Goal: Information Seeking & Learning: Learn about a topic

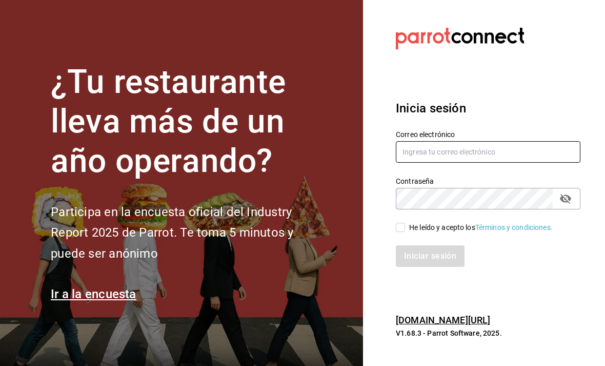
click at [422, 163] on input "text" at bounding box center [488, 152] width 185 height 22
type input "[EMAIL_ADDRESS][DOMAIN_NAME]"
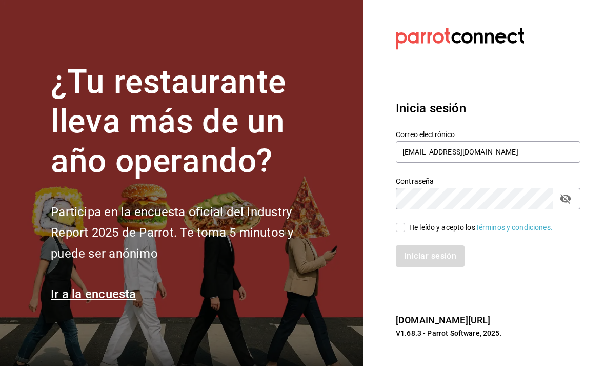
click at [401, 232] on input "He leído y acepto los Términos y condiciones." at bounding box center [400, 227] width 9 height 9
checkbox input "true"
click at [430, 267] on button "Iniciar sesión" at bounding box center [430, 256] width 69 height 22
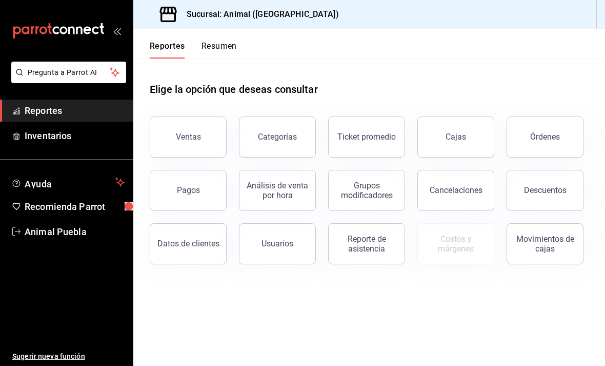
click at [170, 127] on button "Ventas" at bounding box center [188, 136] width 77 height 41
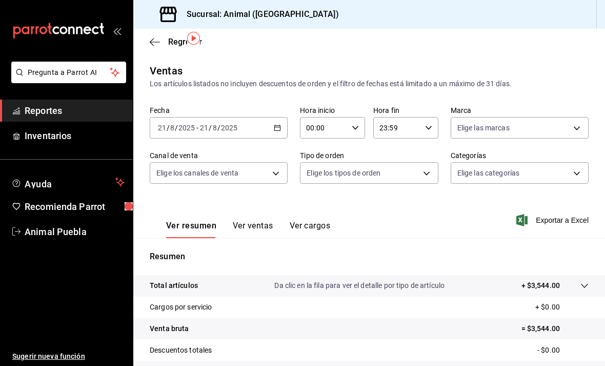
click at [278, 141] on body "Pregunta a Parrot AI Reportes Inventarios Ayuda Recomienda Parrot Animal Puebla…" at bounding box center [302, 183] width 605 height 366
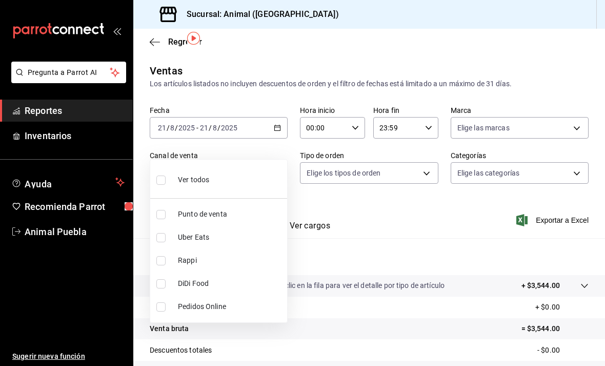
click at [157, 210] on input "checkbox" at bounding box center [160, 214] width 9 height 9
checkbox input "true"
type input "PARROT"
click at [378, 141] on div at bounding box center [302, 183] width 605 height 366
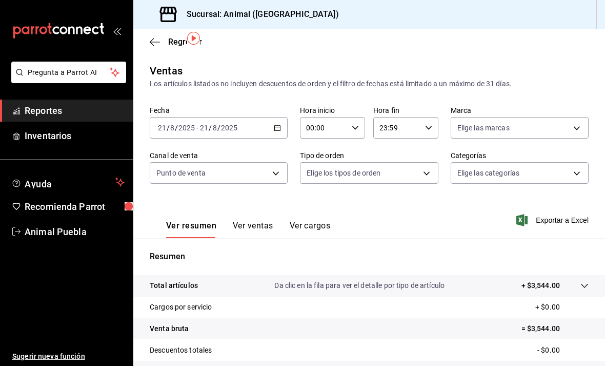
click at [406, 140] on body "Pregunta a Parrot AI Reportes Inventarios Ayuda Recomienda Parrot Animal Puebla…" at bounding box center [302, 183] width 605 height 366
click at [319, 210] on label at bounding box center [313, 214] width 13 height 9
click at [316, 210] on input "checkbox" at bounding box center [311, 214] width 9 height 9
checkbox input "false"
click at [311, 215] on input "checkbox" at bounding box center [311, 214] width 9 height 9
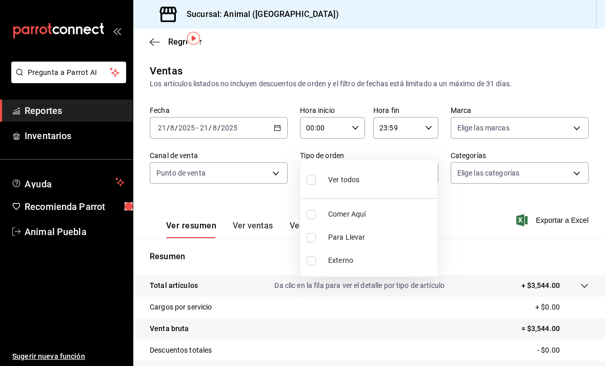
checkbox input "true"
type input "89cc3392-1a89-49ed-91c4-e66ea58282e1"
click at [528, 138] on div at bounding box center [302, 183] width 605 height 366
click at [565, 142] on body "Pregunta a Parrot AI Reportes Inventarios Ayuda Recomienda Parrot Animal Puebla…" at bounding box center [302, 183] width 605 height 366
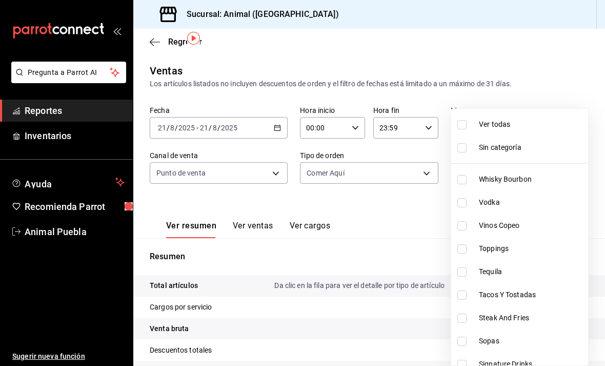
click at [462, 123] on input "checkbox" at bounding box center [462, 124] width 9 height 9
checkbox input "true"
type input "696422f3-042f-4992-a796-20cec1d2addd,ab2f2cdd-2d2d-455a-bd59-969ed93fbee5,5744a…"
checkbox input "true"
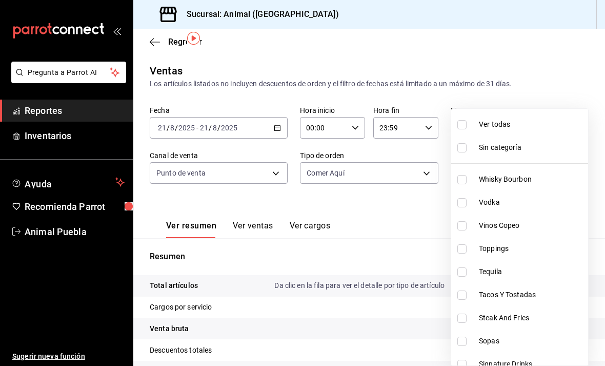
checkbox input "true"
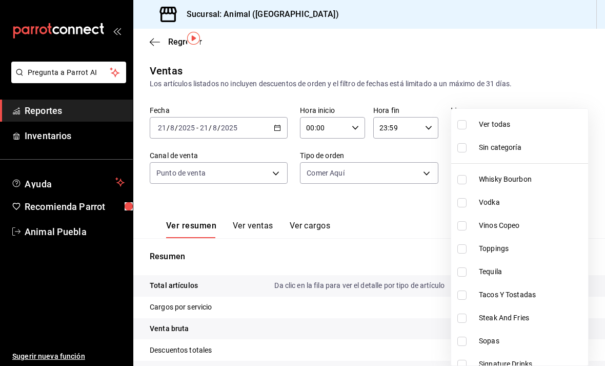
checkbox input "true"
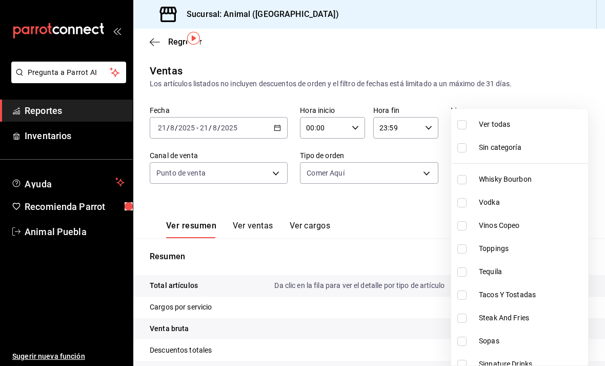
checkbox input "true"
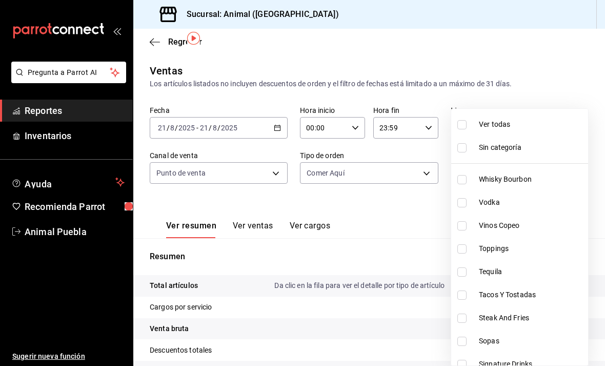
checkbox input "true"
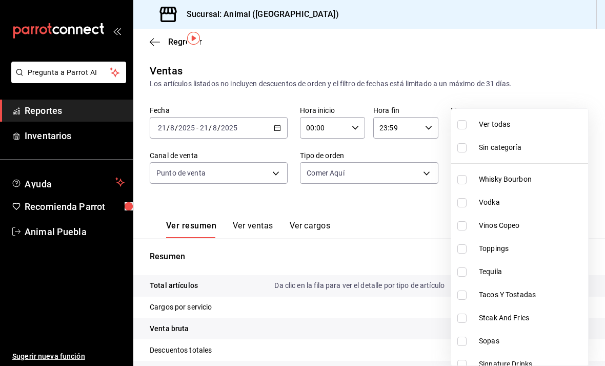
checkbox input "true"
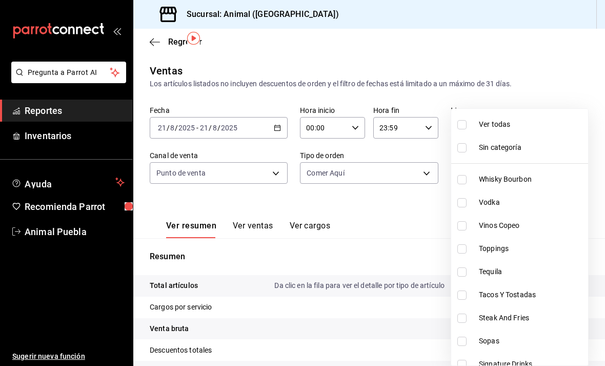
checkbox input "true"
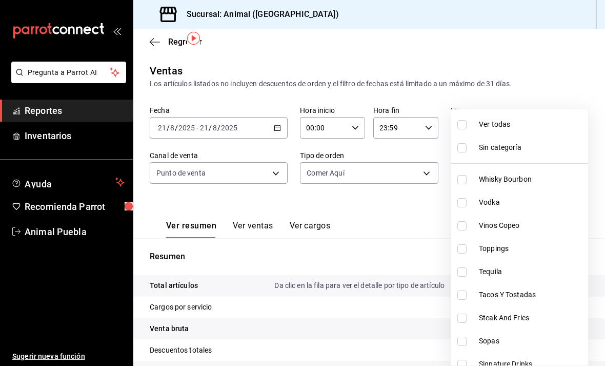
checkbox input "true"
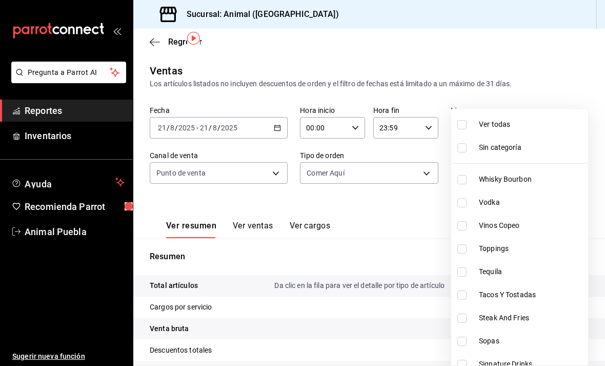
checkbox input "true"
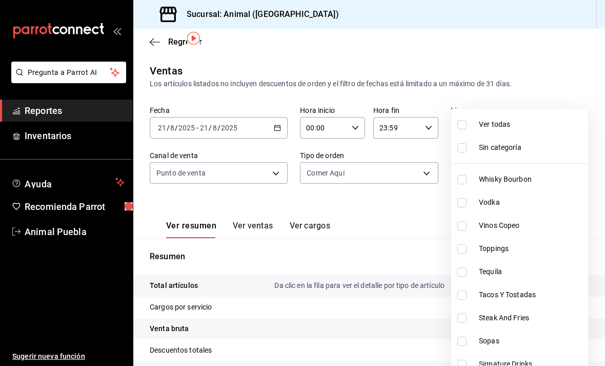
checkbox input "true"
click at [371, 195] on div at bounding box center [302, 183] width 605 height 366
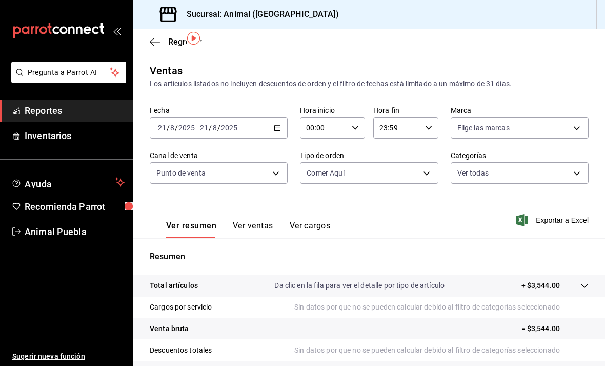
click at [380, 196] on div "Ver resumen Ver ventas Ver cargos Exportar a Excel" at bounding box center [369, 217] width 472 height 42
click at [259, 221] on button "Ver ventas" at bounding box center [253, 229] width 41 height 17
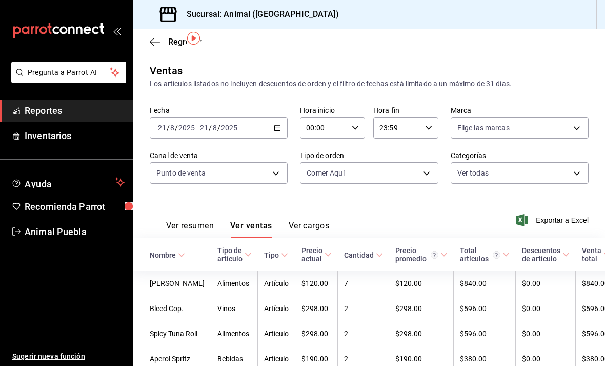
click at [275, 140] on body "Pregunta a Parrot AI Reportes Inventarios Ayuda Recomienda Parrot Animal Puebla…" at bounding box center [302, 183] width 605 height 366
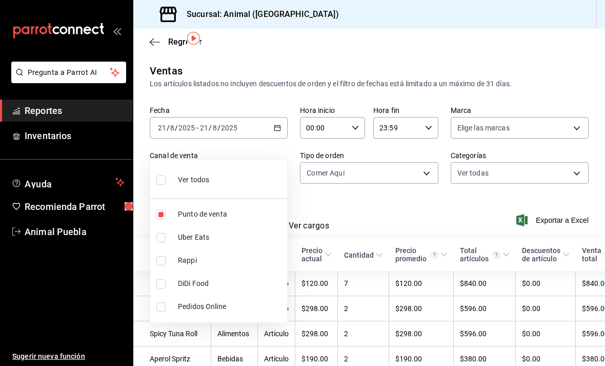
click at [272, 137] on div at bounding box center [302, 183] width 605 height 366
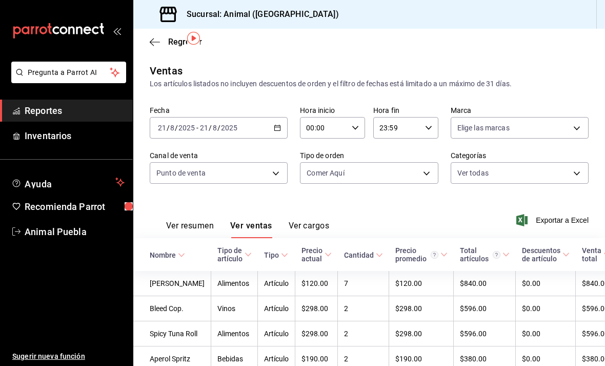
click at [428, 138] on body "Pregunta a Parrot AI Reportes Inventarios Ayuda Recomienda Parrot Animal Puebla…" at bounding box center [302, 183] width 605 height 366
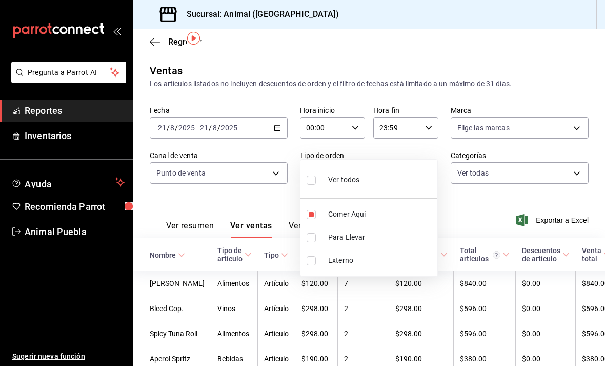
click at [427, 141] on div at bounding box center [302, 183] width 605 height 366
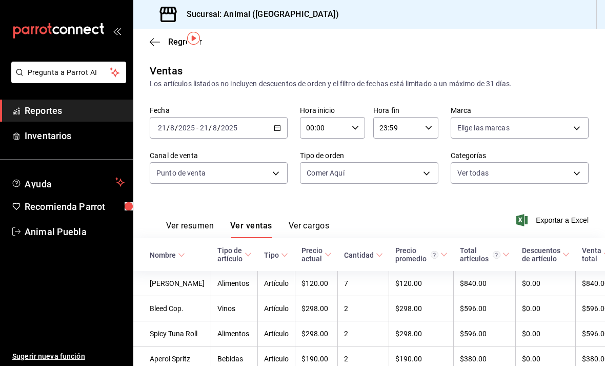
click at [578, 99] on body "Pregunta a Parrot AI Reportes Inventarios Ayuda Recomienda Parrot Animal Puebla…" at bounding box center [302, 183] width 605 height 366
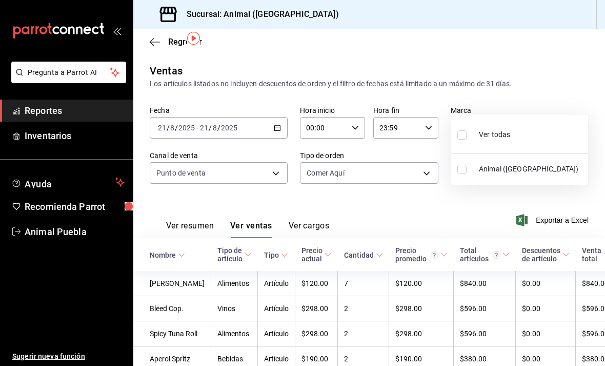
click at [459, 172] on input "checkbox" at bounding box center [462, 169] width 9 height 9
checkbox input "true"
type input "96838179-8fbb-4073-aae3-1789726318c8"
checkbox input "true"
click at [402, 169] on div at bounding box center [302, 183] width 605 height 366
